Goal: Navigation & Orientation: Find specific page/section

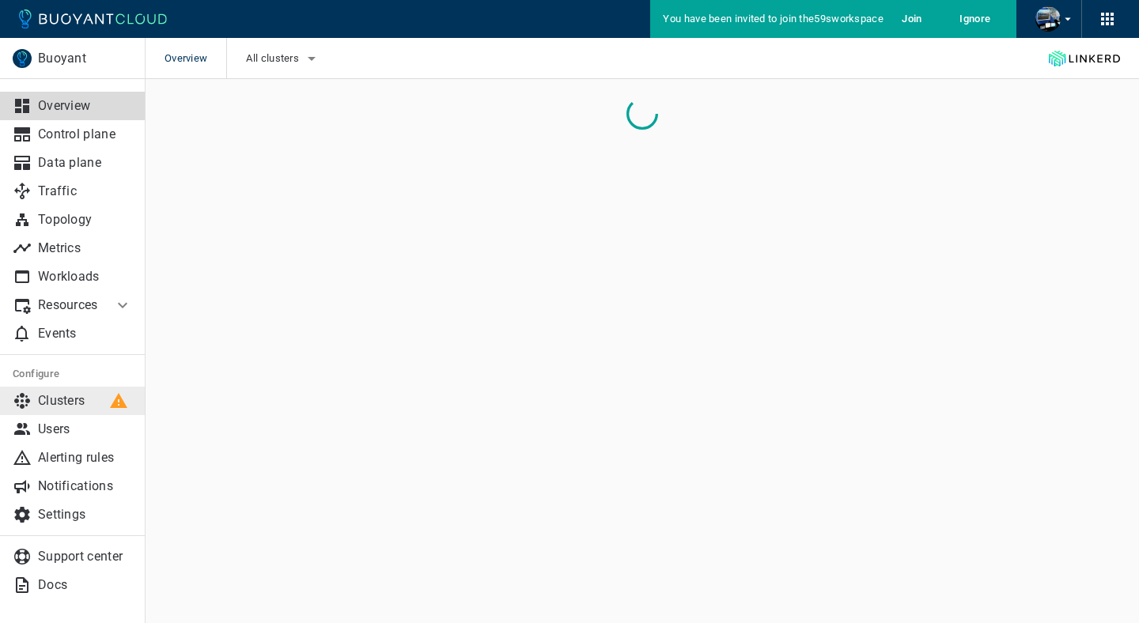
click at [91, 395] on p "Clusters" at bounding box center [85, 401] width 94 height 16
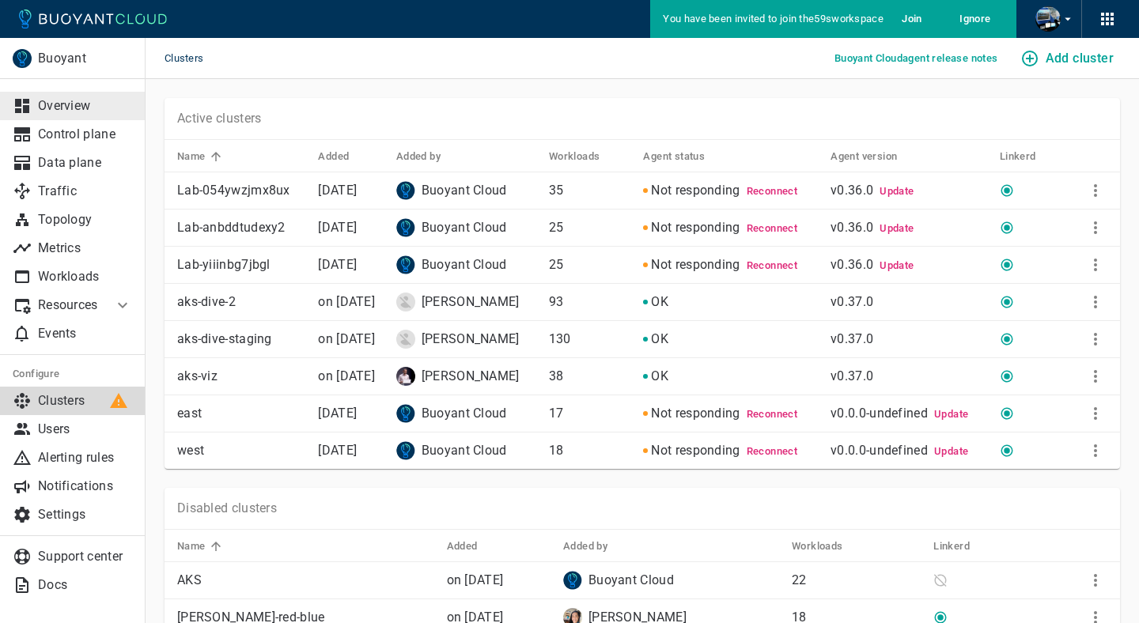
click at [102, 101] on p "Overview" at bounding box center [85, 106] width 94 height 16
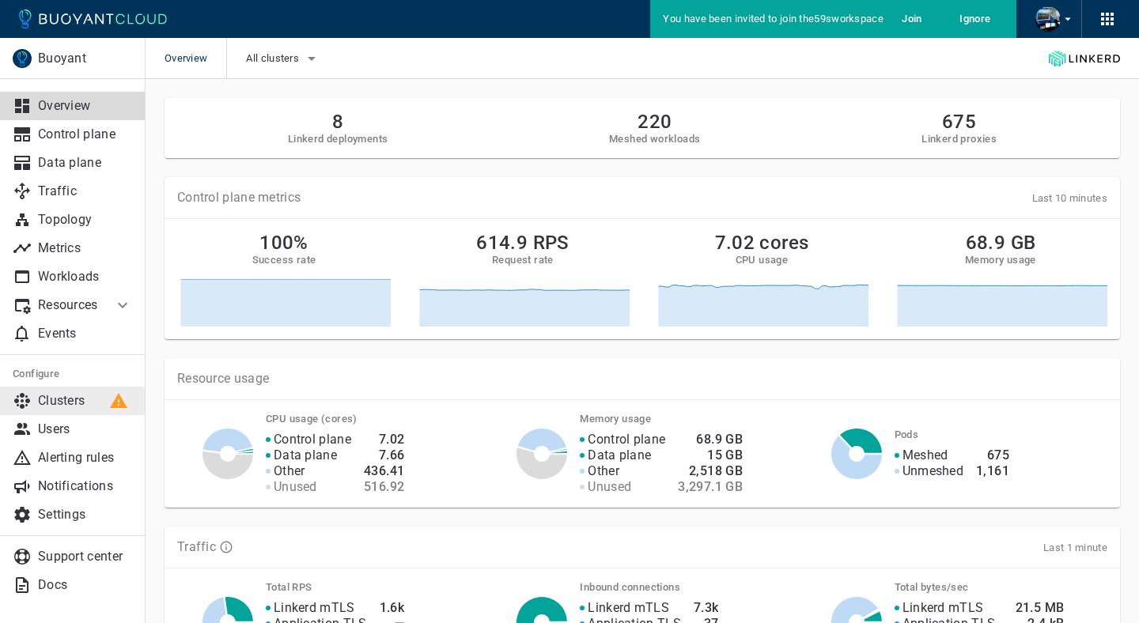
click at [82, 403] on p "Clusters" at bounding box center [85, 401] width 94 height 16
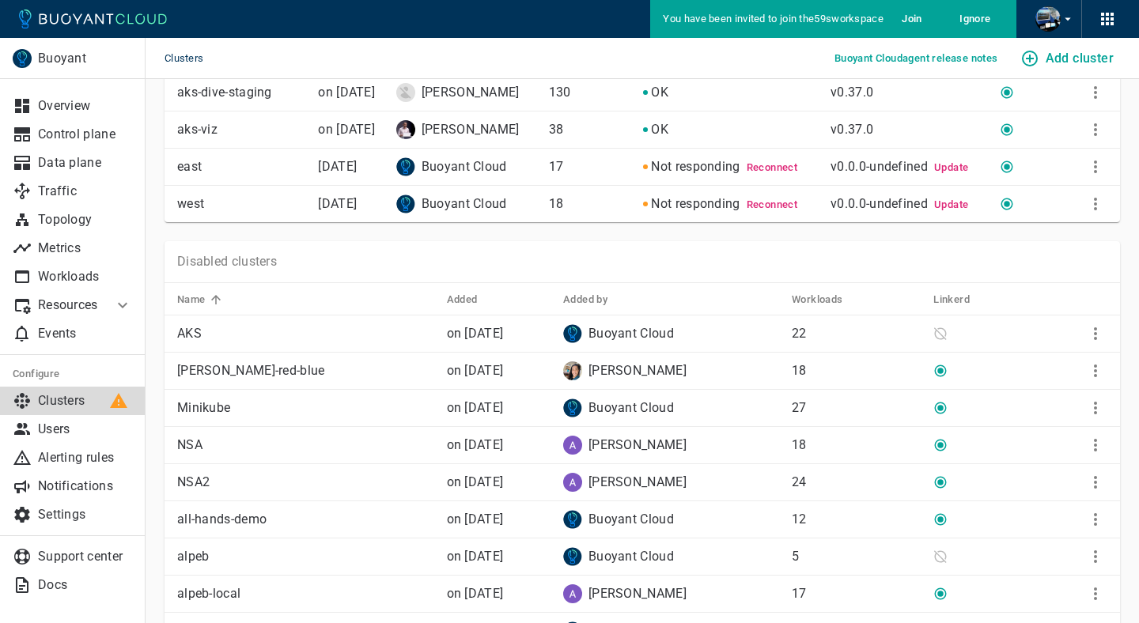
scroll to position [249, 0]
